Goal: Information Seeking & Learning: Learn about a topic

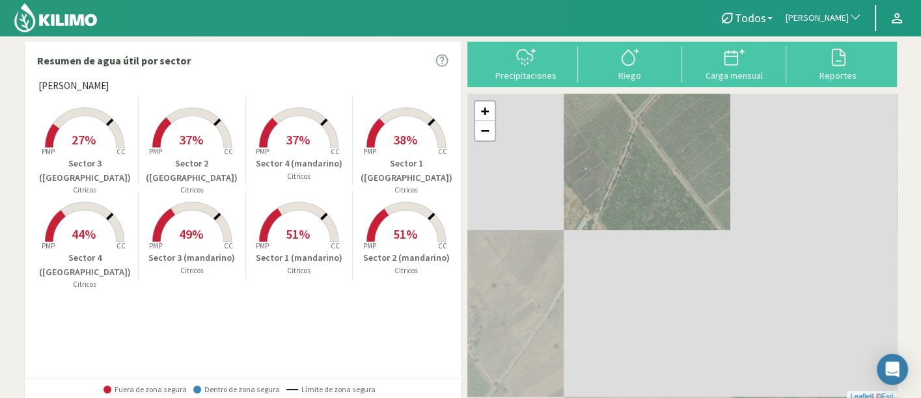
click at [801, 16] on span "[PERSON_NAME]" at bounding box center [817, 18] width 63 height 13
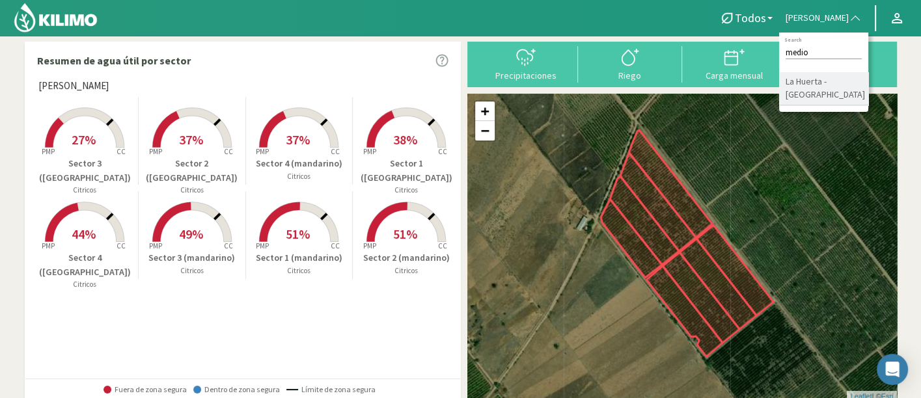
type input "medio"
click at [806, 100] on li "La Huerta - [GEOGRAPHIC_DATA]" at bounding box center [823, 88] width 89 height 33
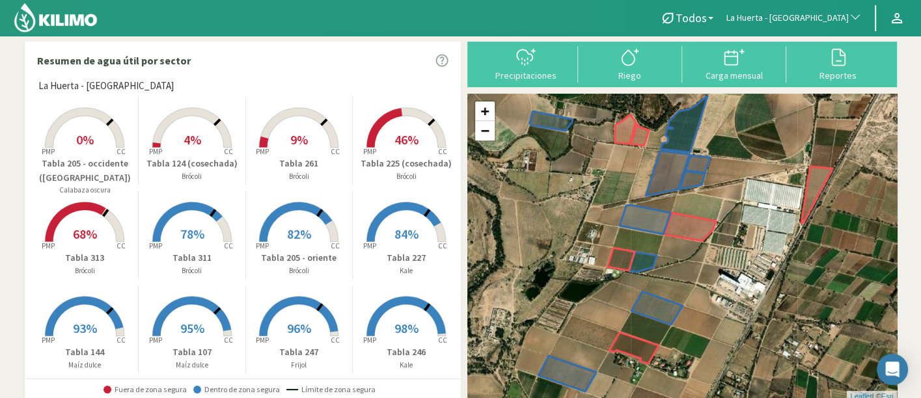
click at [329, 114] on rect at bounding box center [299, 149] width 104 height 104
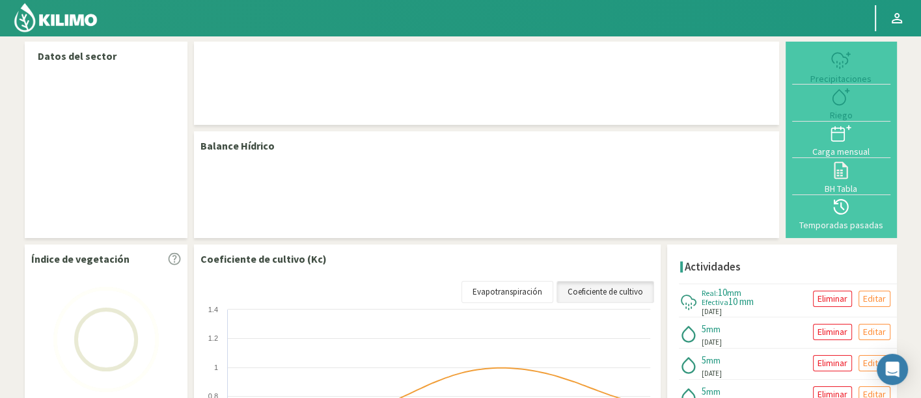
select select "160: Object"
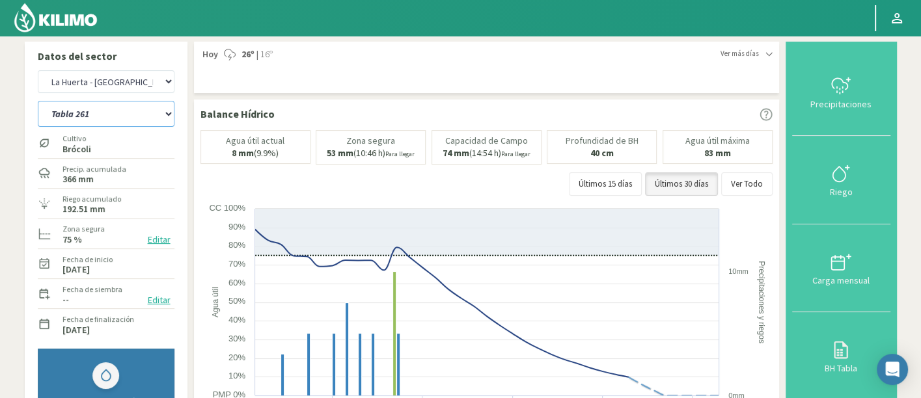
click at [147, 115] on select "Tabla 107 Tabla 124 (cosechada) Tabla 144 Tabla 205 - occidente (cosechada) Tab…" at bounding box center [106, 114] width 137 height 26
click at [38, 101] on select "Tabla 107 Tabla 124 (cosechada) Tabla 144 Tabla 205 - occidente (cosechada) Tab…" at bounding box center [106, 114] width 137 height 26
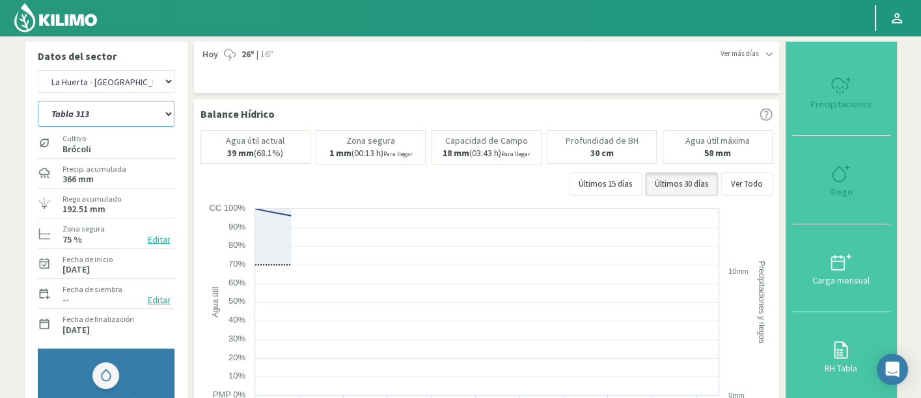
select select "9: Object"
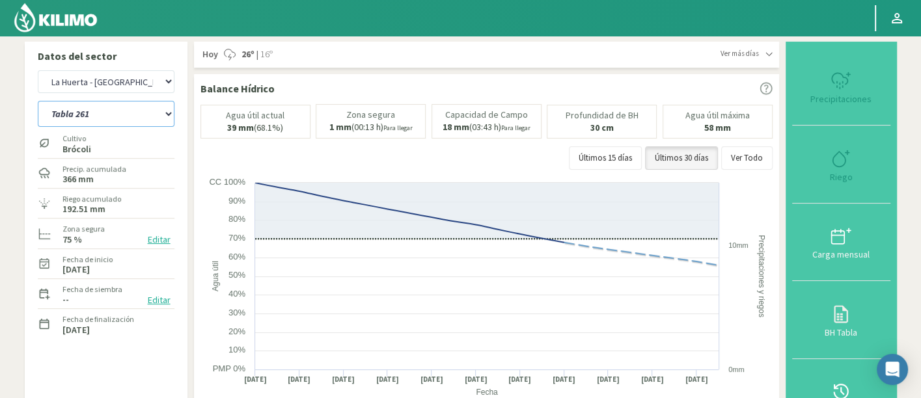
select select "444: Object"
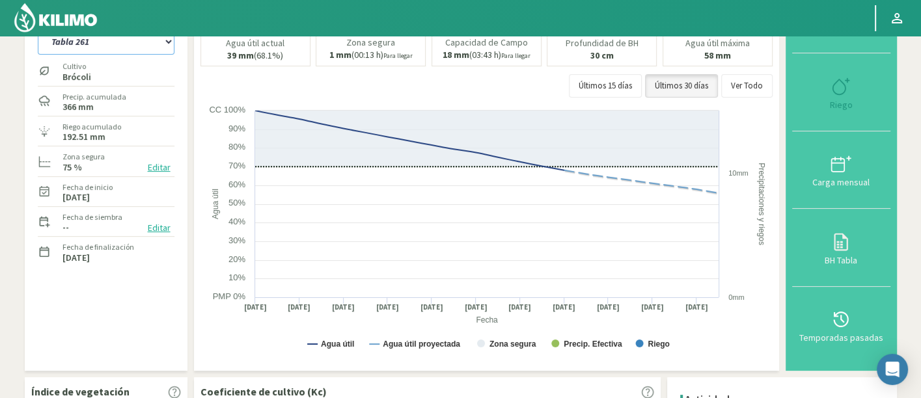
select select "24: Object"
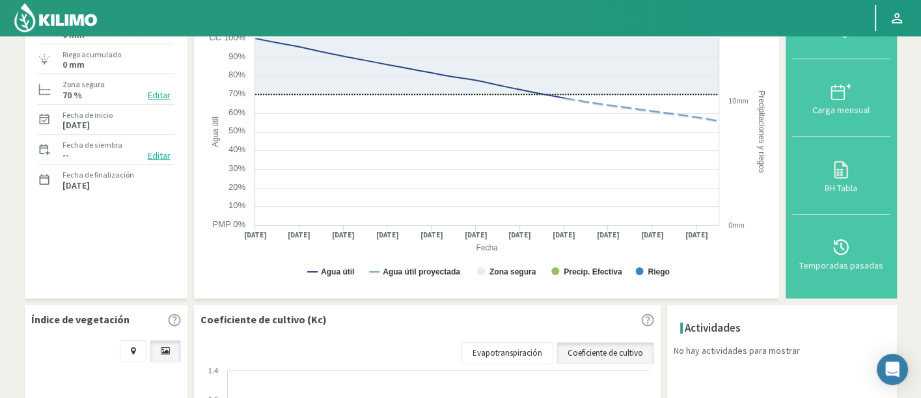
scroll to position [72, 0]
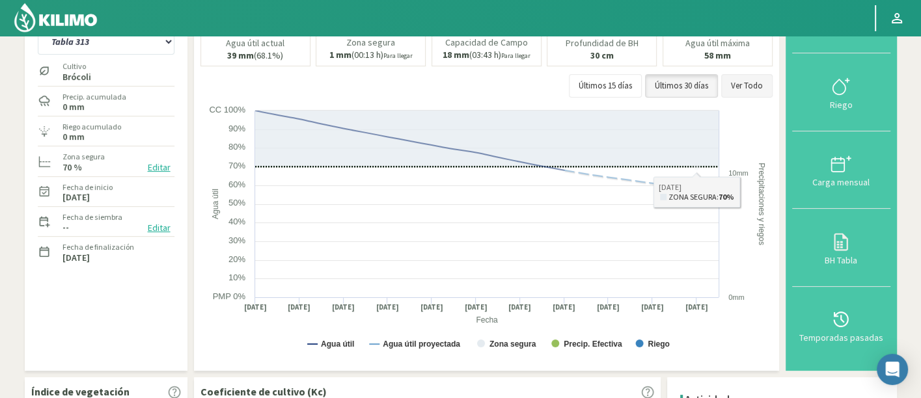
click at [747, 93] on button "Ver Todo" at bounding box center [746, 85] width 51 height 23
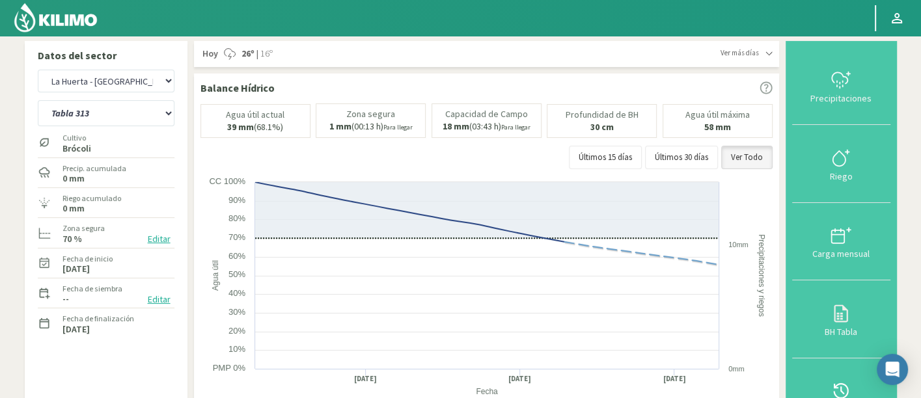
scroll to position [0, 0]
click at [141, 88] on select "Agr. Cardonal Agr. El [PERSON_NAME] [PERSON_NAME] [GEOGRAPHIC_DATA] - IC Agríco…" at bounding box center [106, 81] width 137 height 23
click at [38, 70] on select "Agr. Cardonal Agr. El [PERSON_NAME] [PERSON_NAME] [GEOGRAPHIC_DATA] - IC Agríco…" at bounding box center [106, 81] width 137 height 23
select select "729: Object"
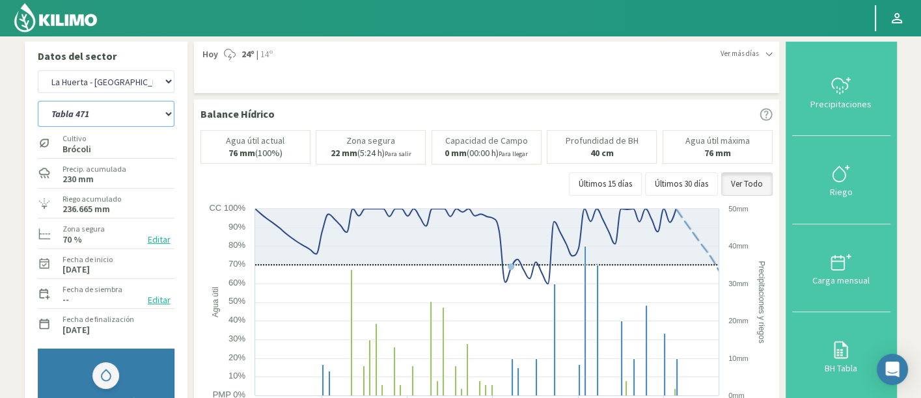
click at [156, 103] on select "Tabla 471 Tabla 477 Tabla 521 Tabla 561 Tabla 584 Tabla 741 Tabla 805 (cosechad…" at bounding box center [106, 114] width 137 height 26
click at [38, 101] on select "Tabla 471 Tabla 477 Tabla 521 Tabla 561 Tabla 584 Tabla 741 Tabla 805 (cosechad…" at bounding box center [106, 114] width 137 height 26
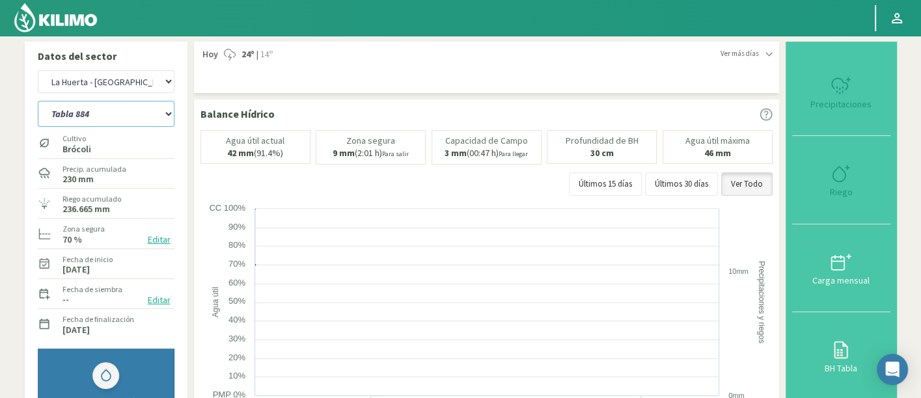
select select "26: Object"
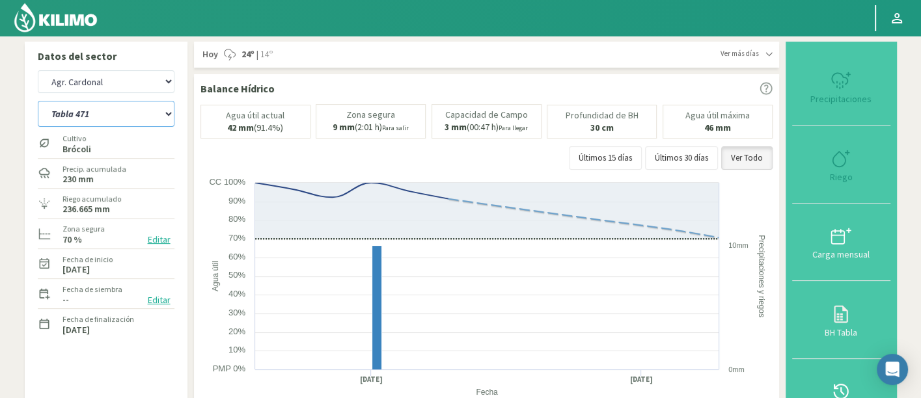
select select "1013: Object"
click at [126, 178] on div "Precip. acumulada 0 mm" at bounding box center [106, 173] width 137 height 28
click at [106, 107] on select "Tabla 471 Tabla 477 Tabla 521 Tabla 561 Tabla 584 Tabla 741 Tabla 805 (cosechad…" at bounding box center [106, 114] width 137 height 26
click at [38, 101] on select "Tabla 471 Tabla 477 Tabla 521 Tabla 561 Tabla 584 Tabla 741 Tabla 805 (cosechad…" at bounding box center [106, 114] width 137 height 26
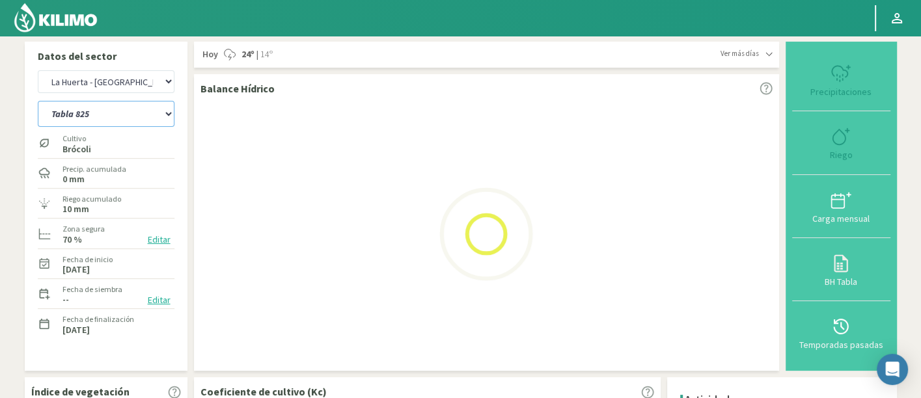
drag, startPoint x: 122, startPoint y: 110, endPoint x: 122, endPoint y: 126, distance: 16.3
click at [122, 110] on select "Tabla 471 Tabla 477 Tabla 521 Tabla 561 Tabla 584 Tabla 741 Tabla 805 (cosechad…" at bounding box center [106, 114] width 137 height 26
select select "45: Object"
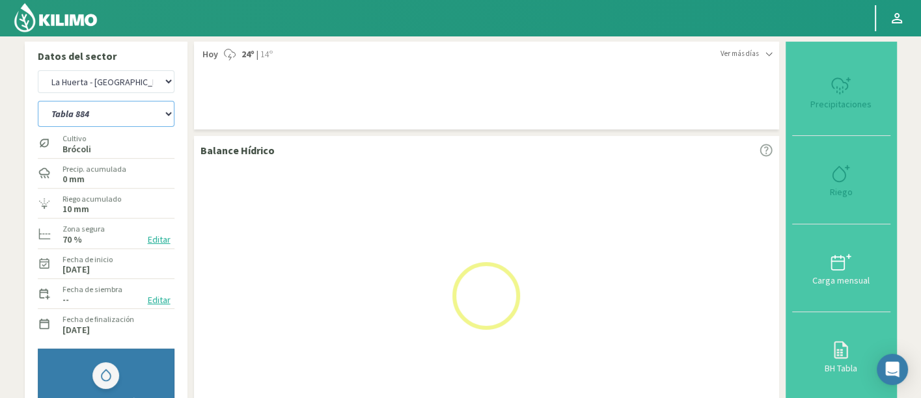
click at [38, 101] on select "Tabla 471 Tabla 477 Tabla 521 Tabla 561 Tabla 584 Tabla 741 Tabla 805 (cosechad…" at bounding box center [106, 114] width 137 height 26
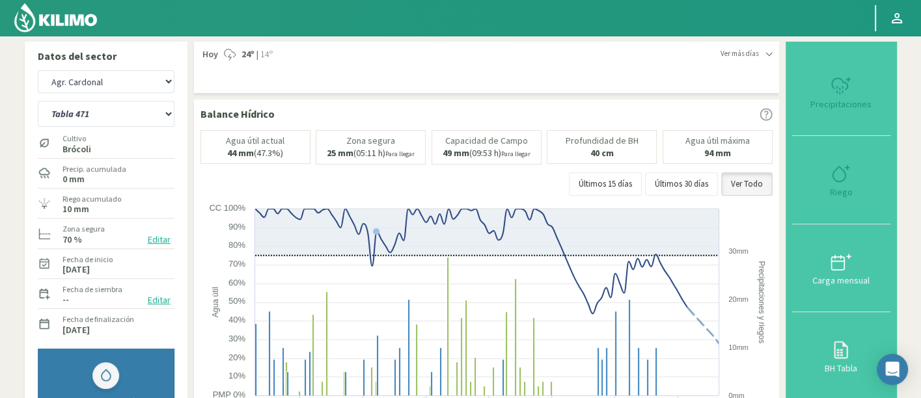
select select "1297: Object"
click at [127, 128] on div "Tabla 471 Tabla 477 Tabla 521 Tabla 561 Tabla 584 Tabla 741 Tabla 805 (cosechad…" at bounding box center [106, 112] width 137 height 33
click at [119, 113] on select "Tabla 471 Tabla 477 Tabla 521 Tabla 561 Tabla 584 Tabla 741 Tabla 805 (cosechad…" at bounding box center [106, 114] width 137 height 26
click at [38, 101] on select "Tabla 471 Tabla 477 Tabla 521 Tabla 561 Tabla 584 Tabla 741 Tabla 805 (cosechad…" at bounding box center [106, 114] width 137 height 26
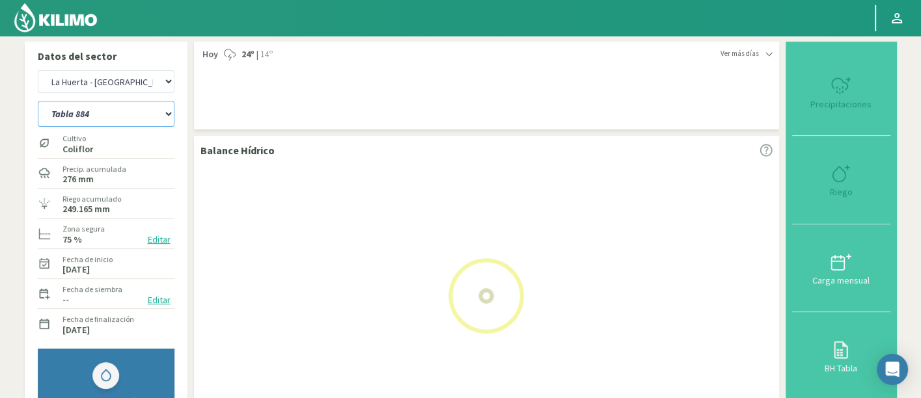
select select "55: Object"
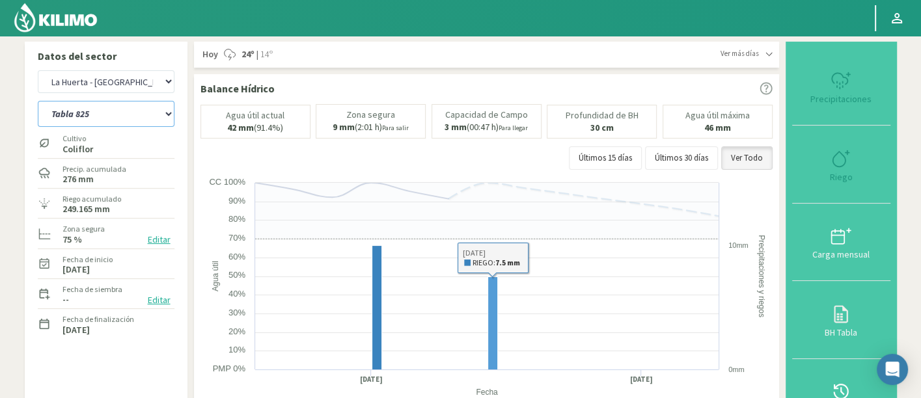
select select "1581: Object"
select select "67: Object"
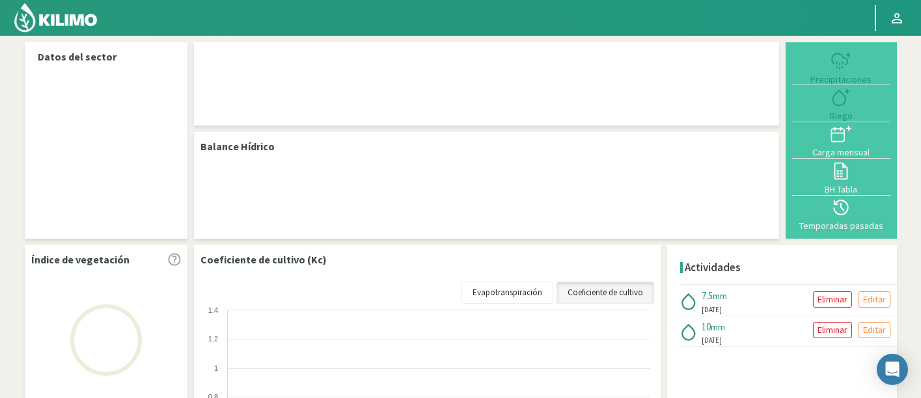
select select "161: Object"
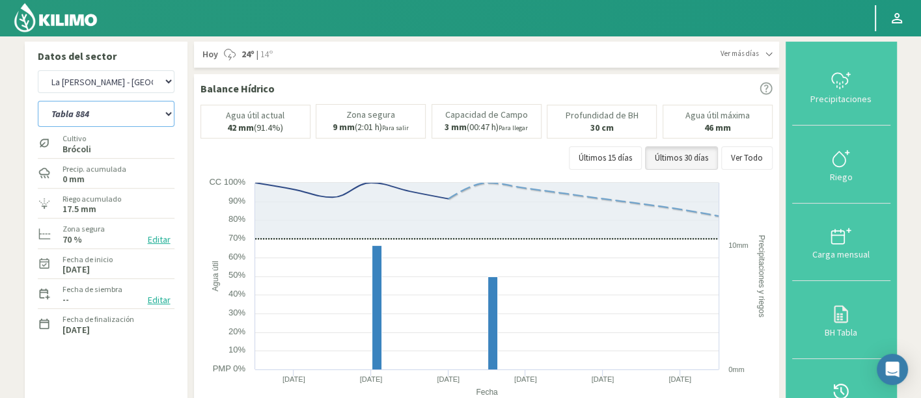
click at [117, 116] on select "Tabla 471 Tabla 477 Tabla 521 (cosechada) Tabla 561 Tabla 584 Tabla 741 Tabla 8…" at bounding box center [106, 114] width 137 height 26
click at [91, 102] on select "Tabla 471 Tabla 477 Tabla 521 (cosechada) Tabla 561 Tabla 584 Tabla 741 Tabla 8…" at bounding box center [106, 114] width 137 height 26
click at [38, 101] on select "Tabla 471 Tabla 477 Tabla 521 (cosechada) Tabla 561 Tabla 584 Tabla 741 Tabla 8…" at bounding box center [106, 114] width 137 height 26
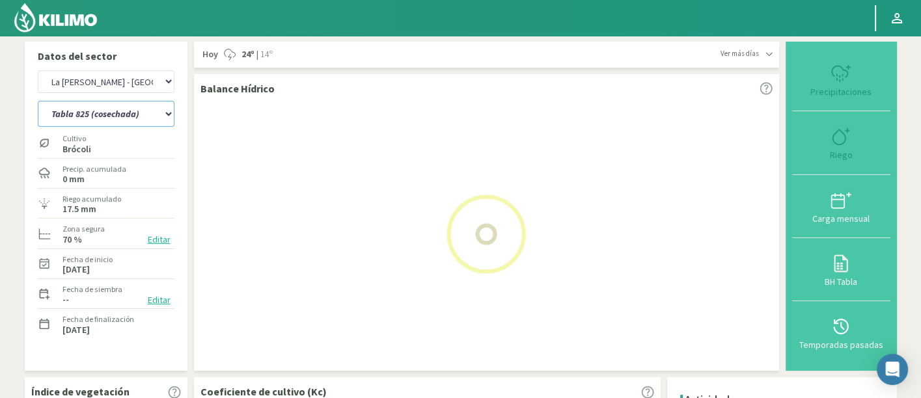
select select "8: Object"
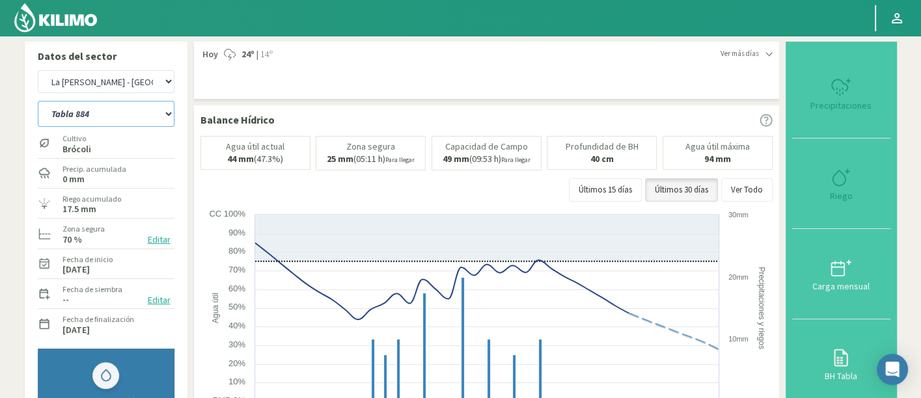
select select "445: Object"
click at [143, 107] on select "Tabla 471 Tabla 477 Tabla 521 (cosechada) Tabla 561 Tabla 584 Tabla 741 Tabla 8…" at bounding box center [106, 114] width 137 height 26
click at [38, 101] on select "Tabla 471 Tabla 477 Tabla 521 (cosechada) Tabla 561 Tabla 584 Tabla 741 Tabla 8…" at bounding box center [106, 114] width 137 height 26
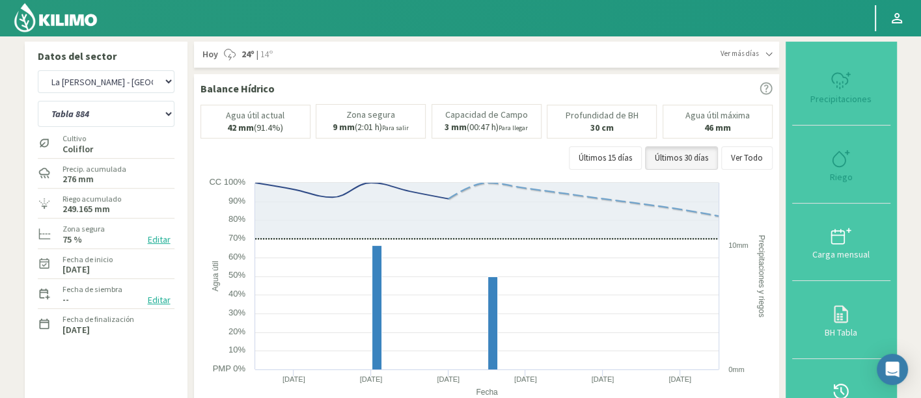
select select "18: Object"
select select "729: Object"
select select "30: Object"
click at [128, 88] on select "Agr. Cardonal Agr. El [PERSON_NAME] [PERSON_NAME] [GEOGRAPHIC_DATA] - IC Agríco…" at bounding box center [106, 81] width 137 height 23
click at [38, 70] on select "Agr. Cardonal Agr. El [PERSON_NAME] [PERSON_NAME] [GEOGRAPHIC_DATA] - IC Agríco…" at bounding box center [106, 81] width 137 height 23
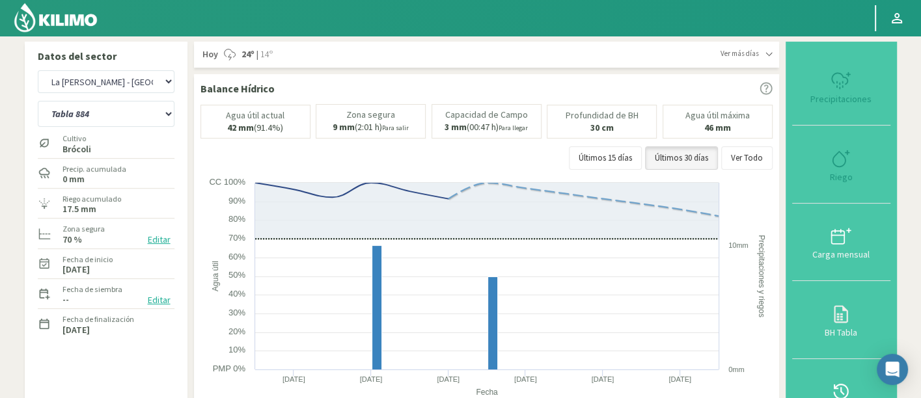
select select "1012: Object"
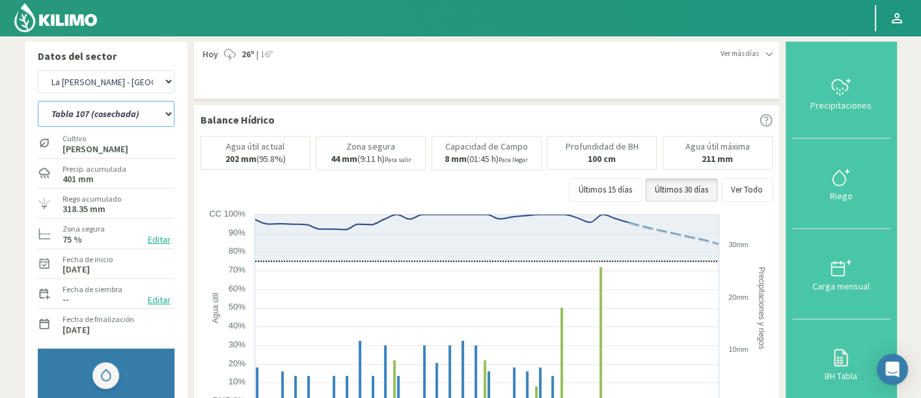
click at [122, 120] on select "Tabla 107 (cosechada) Tabla 124 (cosechada) Tabla 144 (cosechada) Tabla 205 - o…" at bounding box center [106, 114] width 137 height 26
click at [38, 101] on select "Tabla 107 (cosechada) Tabla 124 (cosechada) Tabla 144 (cosechada) Tabla 205 - o…" at bounding box center [106, 114] width 137 height 26
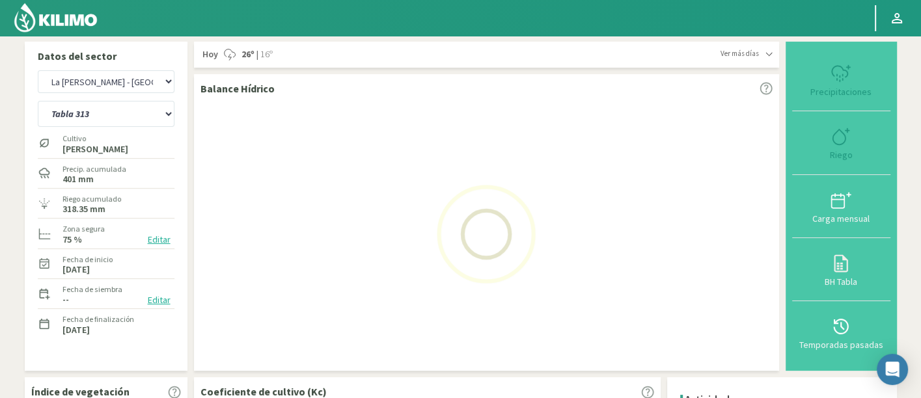
select select "33: Object"
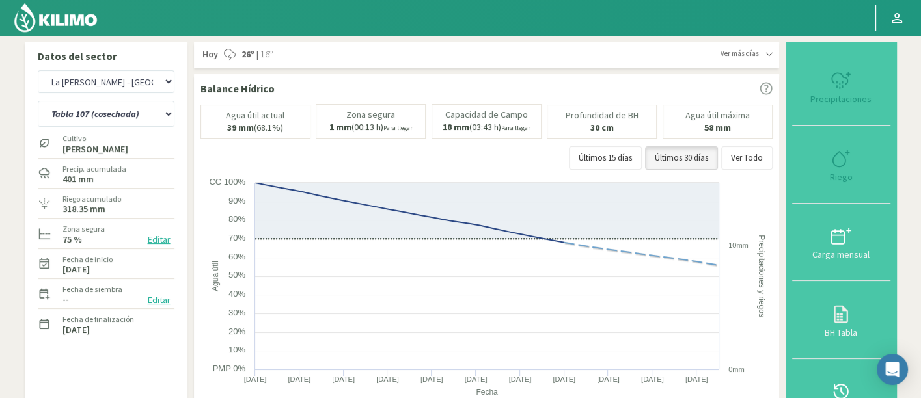
select select "1296: Object"
select select "57: Object"
click at [120, 122] on select "Tabla 107 (cosechada) Tabla 124 (cosechada) Tabla 144 (cosechada) Tabla 205 - o…" at bounding box center [106, 114] width 137 height 26
click at [92, 120] on select "Tabla 107 (cosechada) Tabla 124 (cosechada) Tabla 144 (cosechada) Tabla 205 - o…" at bounding box center [106, 114] width 137 height 26
click at [149, 77] on select "Agr. Cardonal Agr. El [PERSON_NAME] [PERSON_NAME] [GEOGRAPHIC_DATA] - IC Agríco…" at bounding box center [106, 81] width 137 height 23
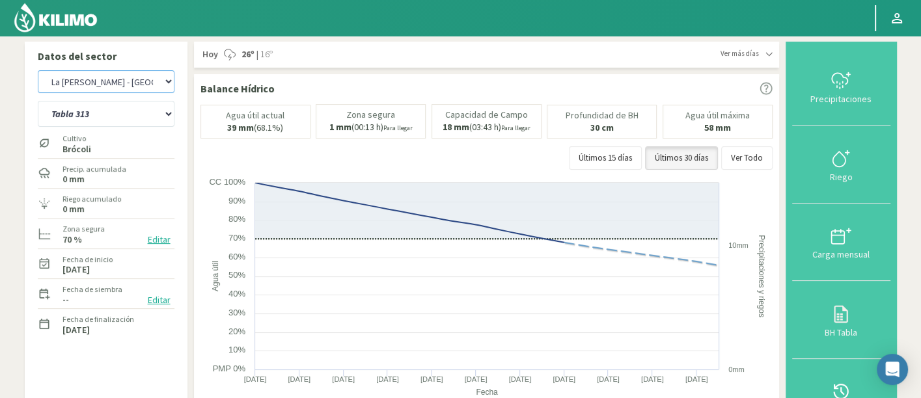
click at [38, 70] on select "Agr. Cardonal Agr. El [PERSON_NAME] [PERSON_NAME] [GEOGRAPHIC_DATA] - IC Agríco…" at bounding box center [106, 81] width 137 height 23
select select "1579: Object"
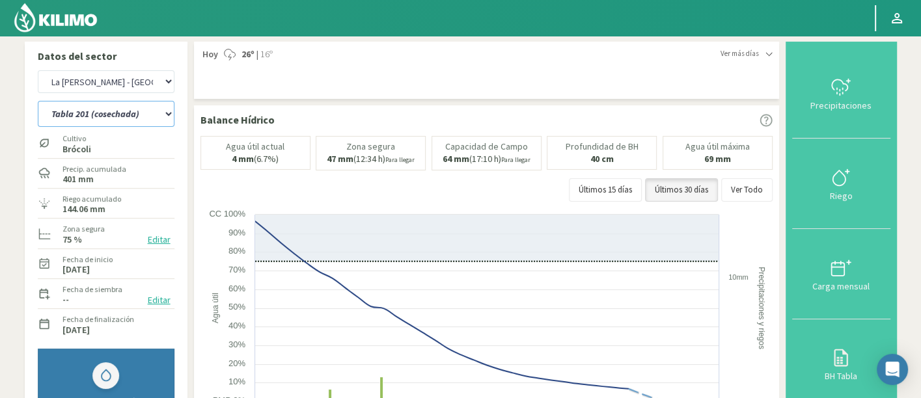
drag, startPoint x: 128, startPoint y: 112, endPoint x: 132, endPoint y: 124, distance: 13.0
click at [128, 112] on select "Tabla 201 (cosechada) Tabla 207 Tabla 207 (1,25 ha) (cosechada) Tabla 210 (cose…" at bounding box center [106, 114] width 137 height 26
click at [38, 101] on select "Tabla 201 (cosechada) Tabla 207 Tabla 207 (1,25 ha) (cosechada) Tabla 210 (cose…" at bounding box center [106, 114] width 137 height 26
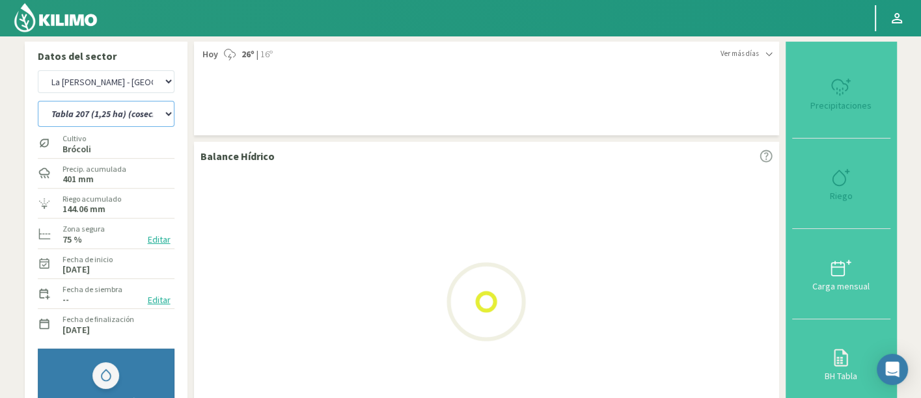
select select "59: Object"
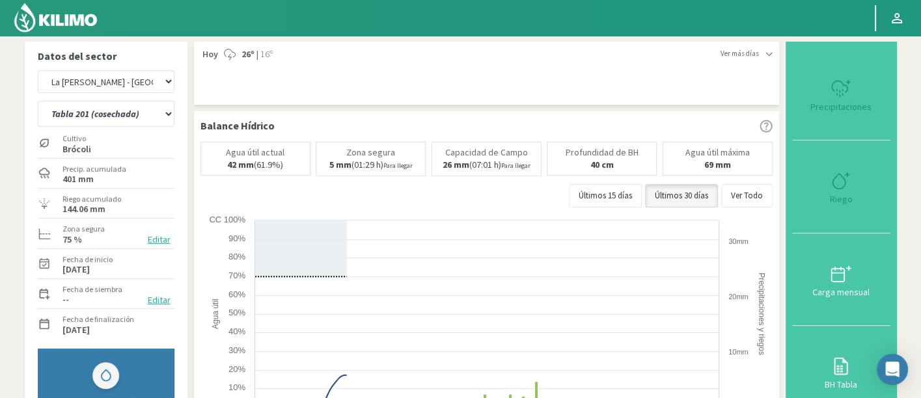
select select "1863: Object"
select select "65: Object"
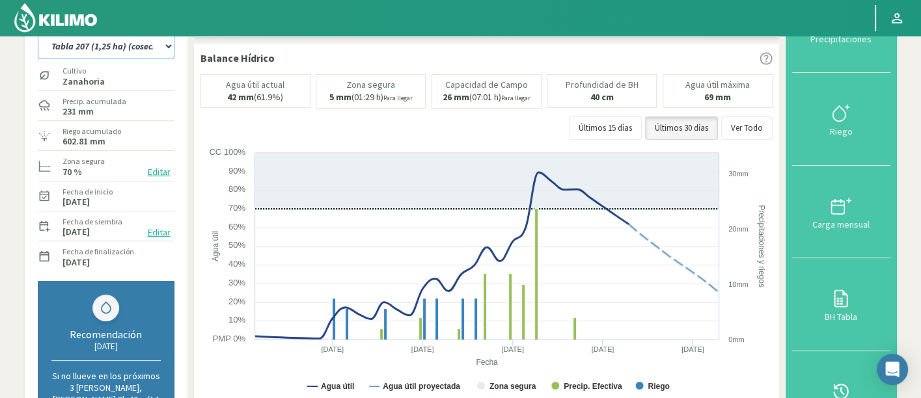
scroll to position [72, 0]
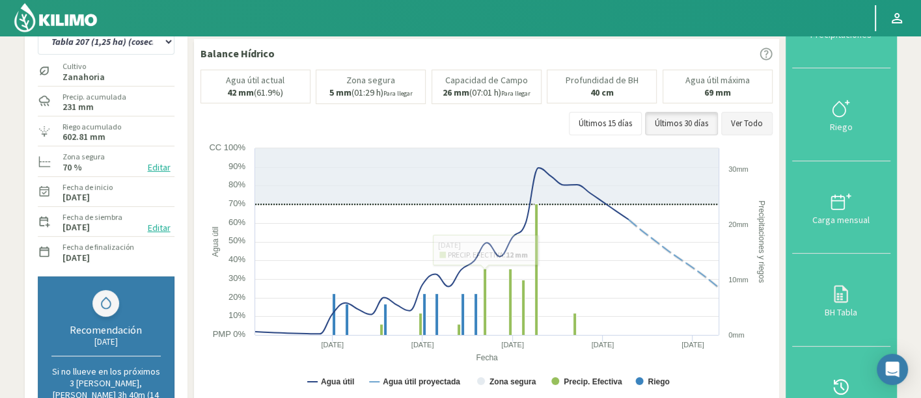
click at [749, 112] on button "Ver Todo" at bounding box center [746, 123] width 51 height 23
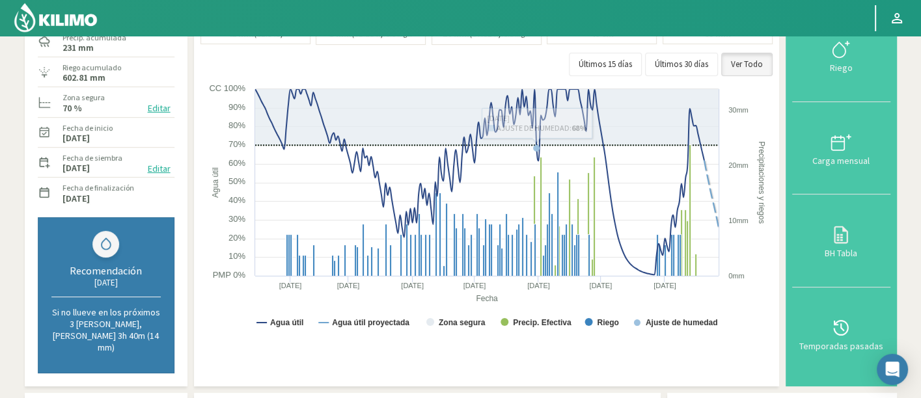
scroll to position [0, 0]
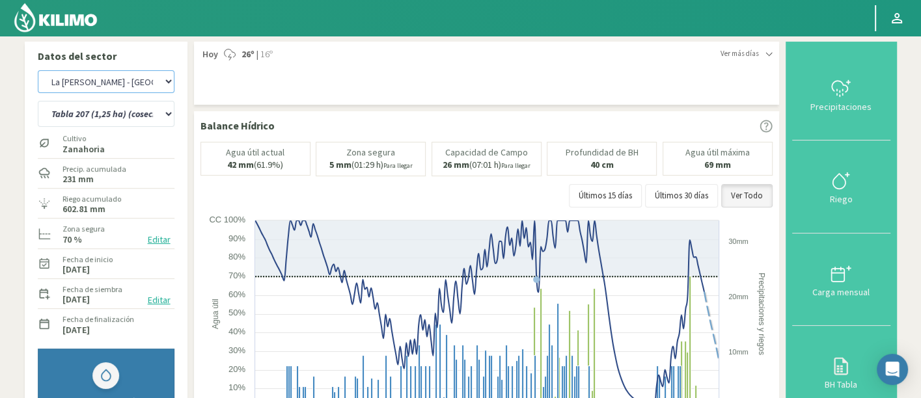
click at [117, 83] on select "Agr. Cardonal Agr. El [PERSON_NAME] [PERSON_NAME] [GEOGRAPHIC_DATA] - IC Agríco…" at bounding box center [106, 81] width 137 height 23
click at [38, 70] on select "Agr. Cardonal Agr. El [PERSON_NAME] [PERSON_NAME] [GEOGRAPHIC_DATA] - IC Agríco…" at bounding box center [106, 81] width 137 height 23
click at [155, 111] on select "Tabla 201 (cosechada) Tabla 207 Tabla 207 (1,25 ha) (cosechada) Tabla 210 (cose…" at bounding box center [106, 114] width 137 height 26
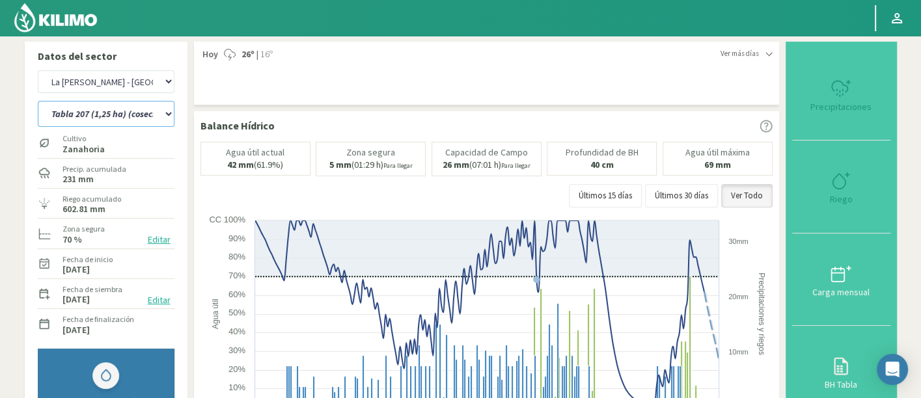
select select "2148: Object"
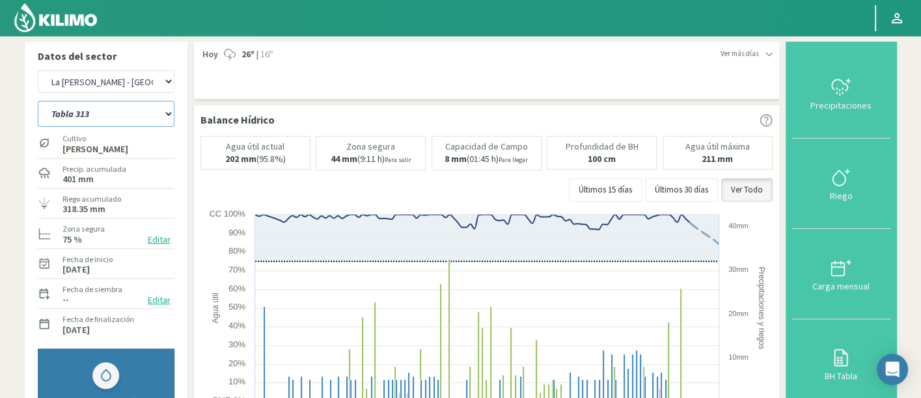
click at [38, 101] on select "Tabla 107 (cosechada) Tabla 124 (cosechada) Tabla 144 (cosechada) Tabla 205 - o…" at bounding box center [106, 114] width 137 height 26
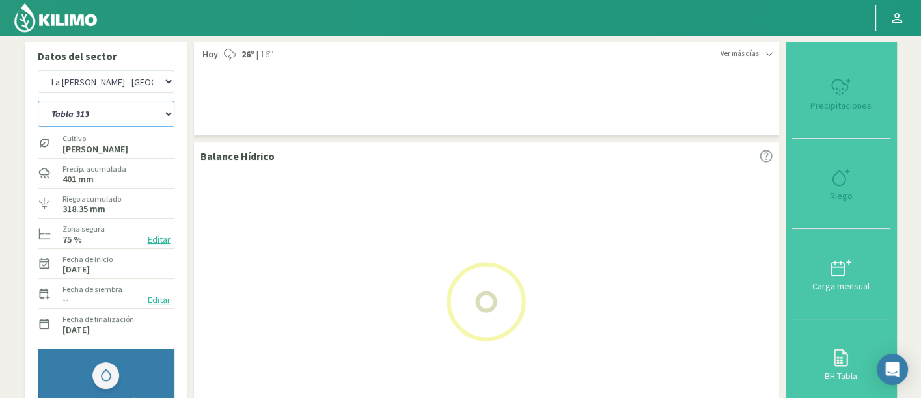
select select "67: Object"
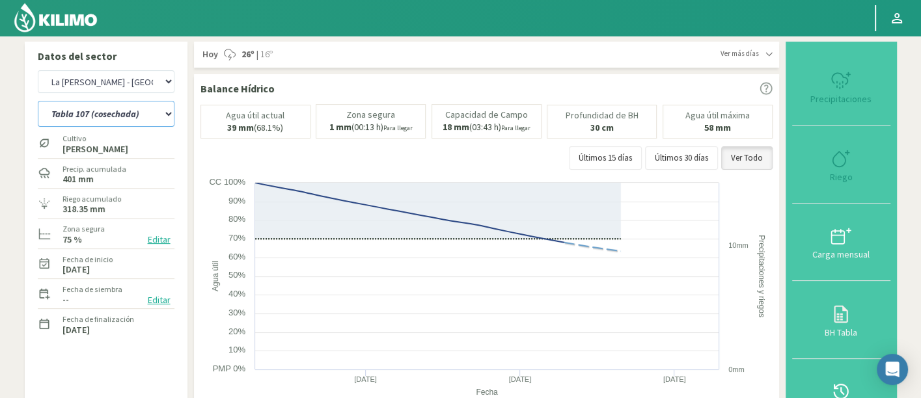
select select "2432: Object"
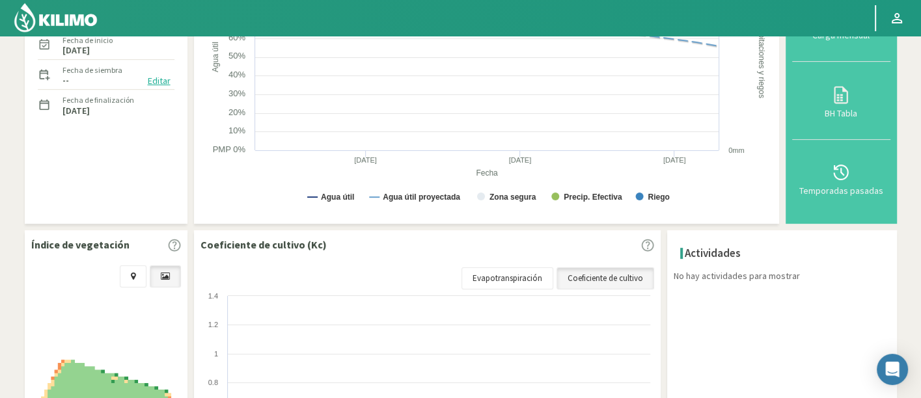
select select "91: Object"
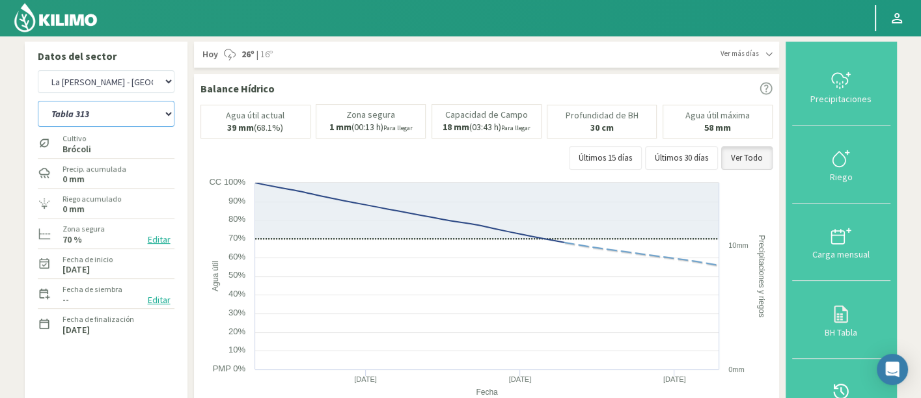
click at [86, 114] on select "Tabla 107 (cosechada) Tabla 124 (cosechada) Tabla 144 (cosechada) Tabla 205 - o…" at bounding box center [106, 114] width 137 height 26
drag, startPoint x: 95, startPoint y: 76, endPoint x: 99, endPoint y: 85, distance: 9.9
click at [95, 76] on select "Agr. Cardonal Agr. El [PERSON_NAME] [PERSON_NAME] [GEOGRAPHIC_DATA] - IC Agríco…" at bounding box center [106, 81] width 137 height 23
click at [115, 88] on select "Agr. Cardonal Agr. El [PERSON_NAME] [PERSON_NAME] [GEOGRAPHIC_DATA] - IC Agríco…" at bounding box center [106, 81] width 137 height 23
click at [38, 70] on select "Agr. Cardonal Agr. El [PERSON_NAME] [PERSON_NAME] [GEOGRAPHIC_DATA] - IC Agríco…" at bounding box center [106, 81] width 137 height 23
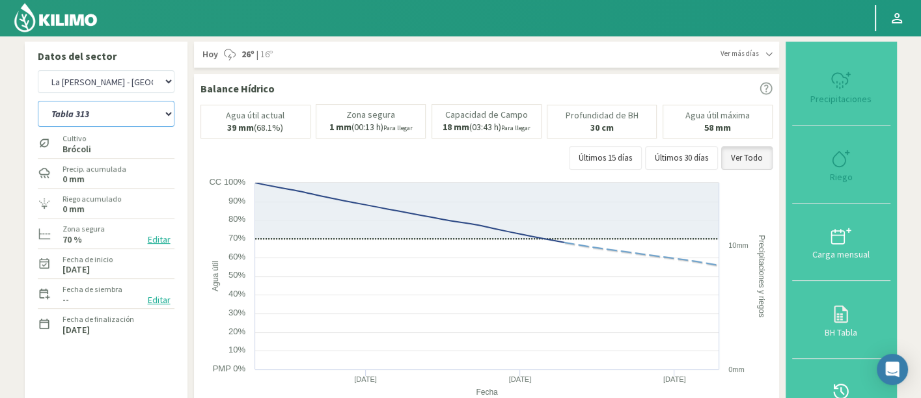
click at [154, 109] on select "Tabla 107 (cosechada) Tabla 124 (cosechada) Tabla 144 (cosechada) Tabla 205 - o…" at bounding box center [106, 114] width 137 height 26
select select "2717: Object"
